Goal: Check status

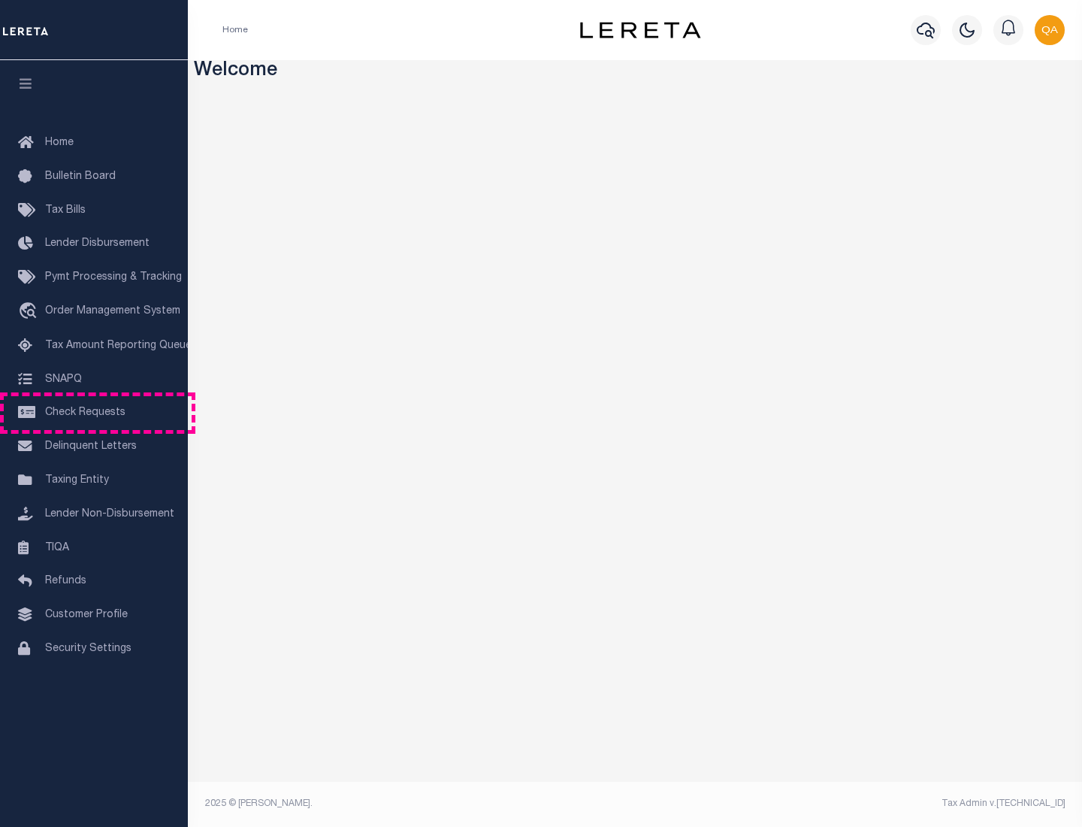
click at [94, 413] on span "Check Requests" at bounding box center [85, 412] width 80 height 11
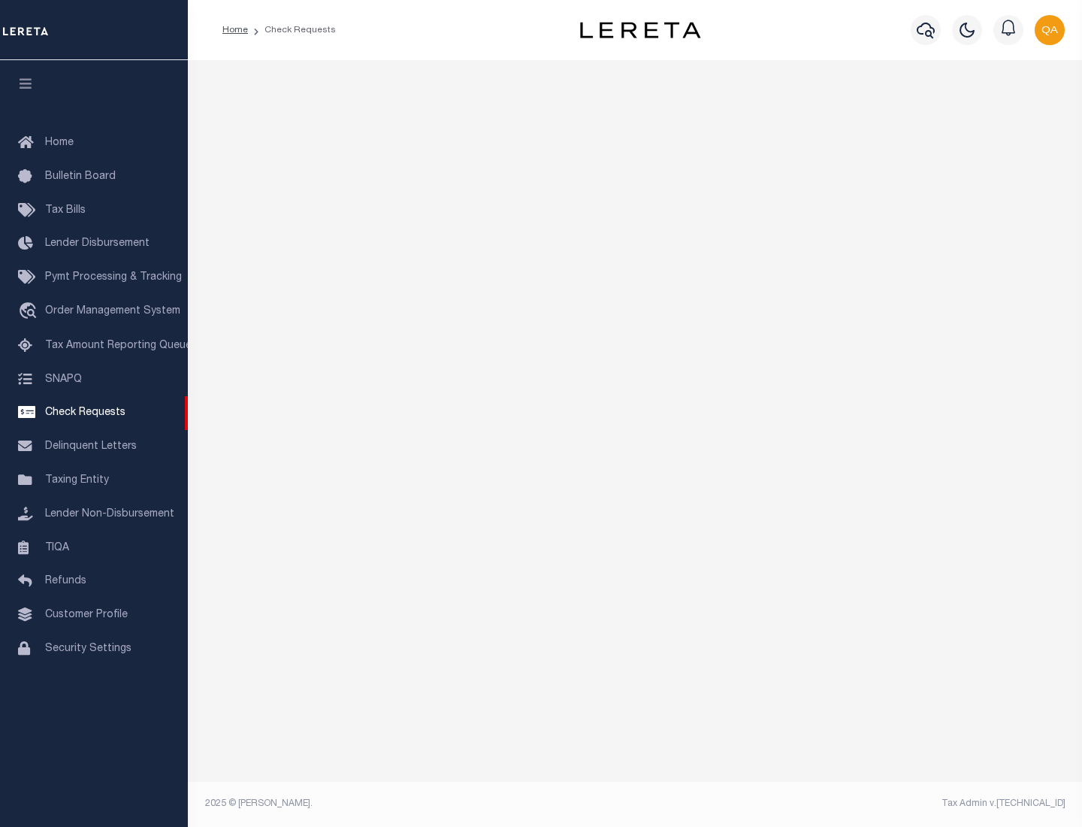
select select "50"
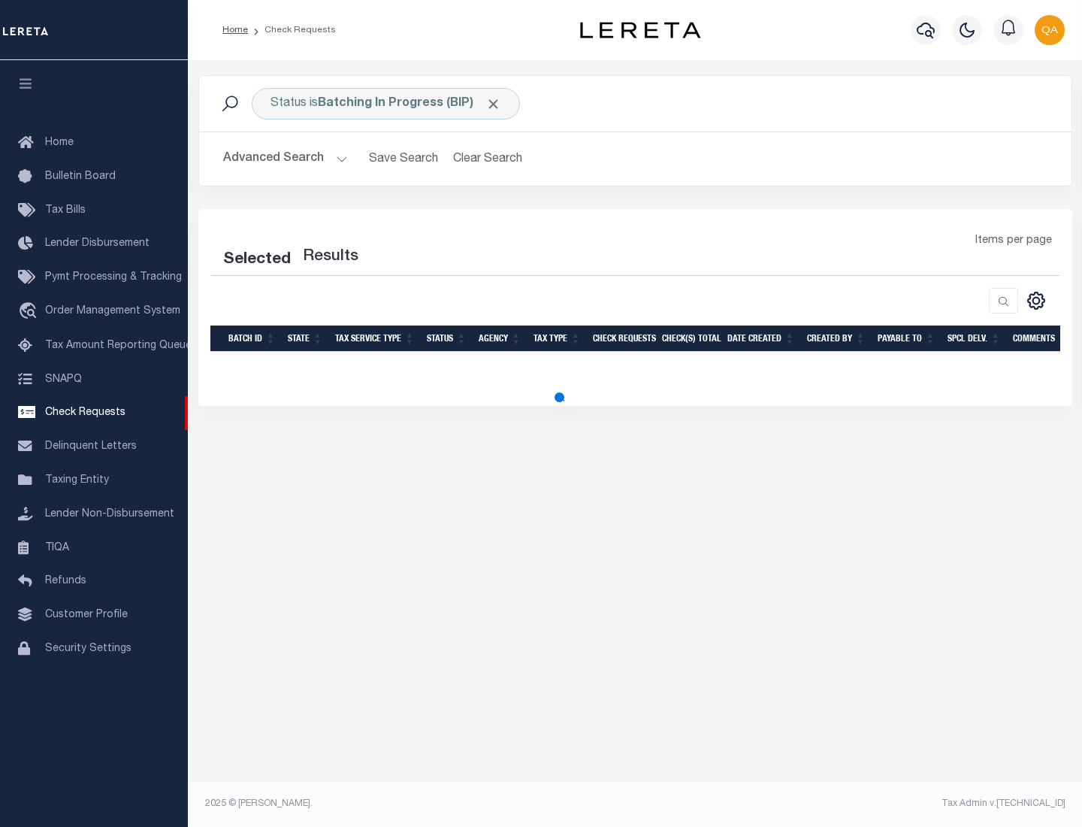
select select "50"
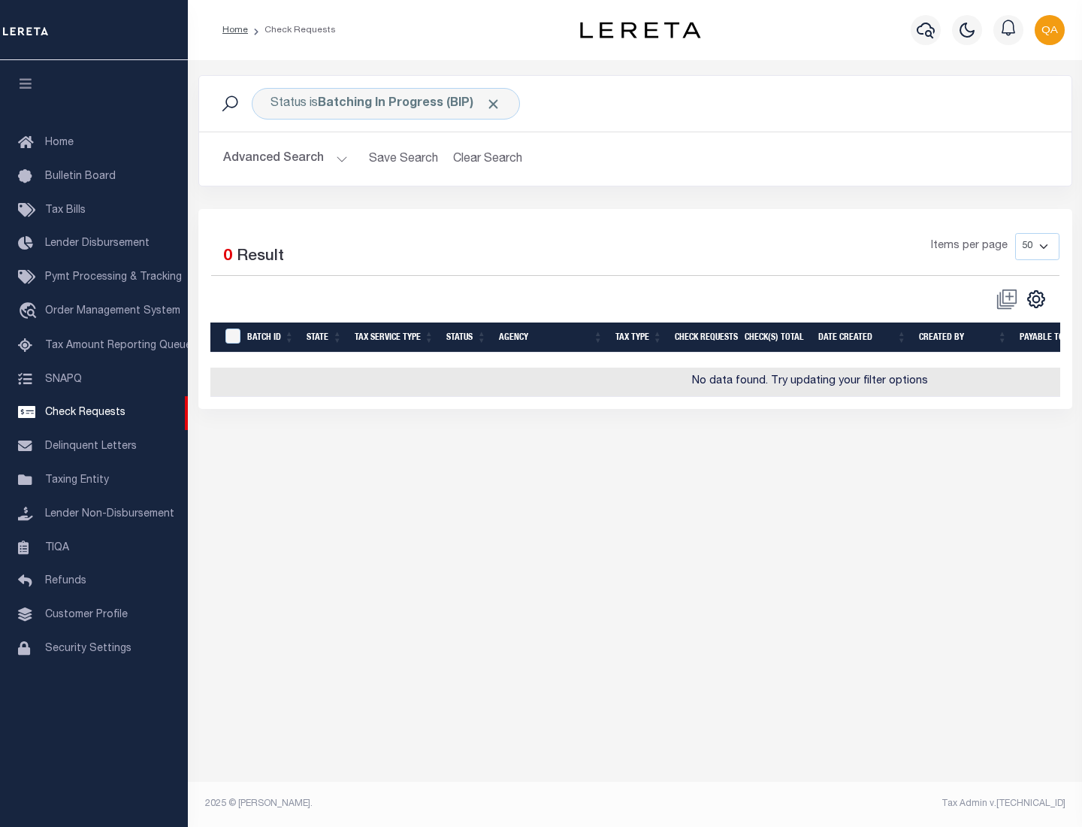
click at [494, 104] on span "Click to Remove" at bounding box center [494, 104] width 16 height 16
